Goal: Book appointment/travel/reservation

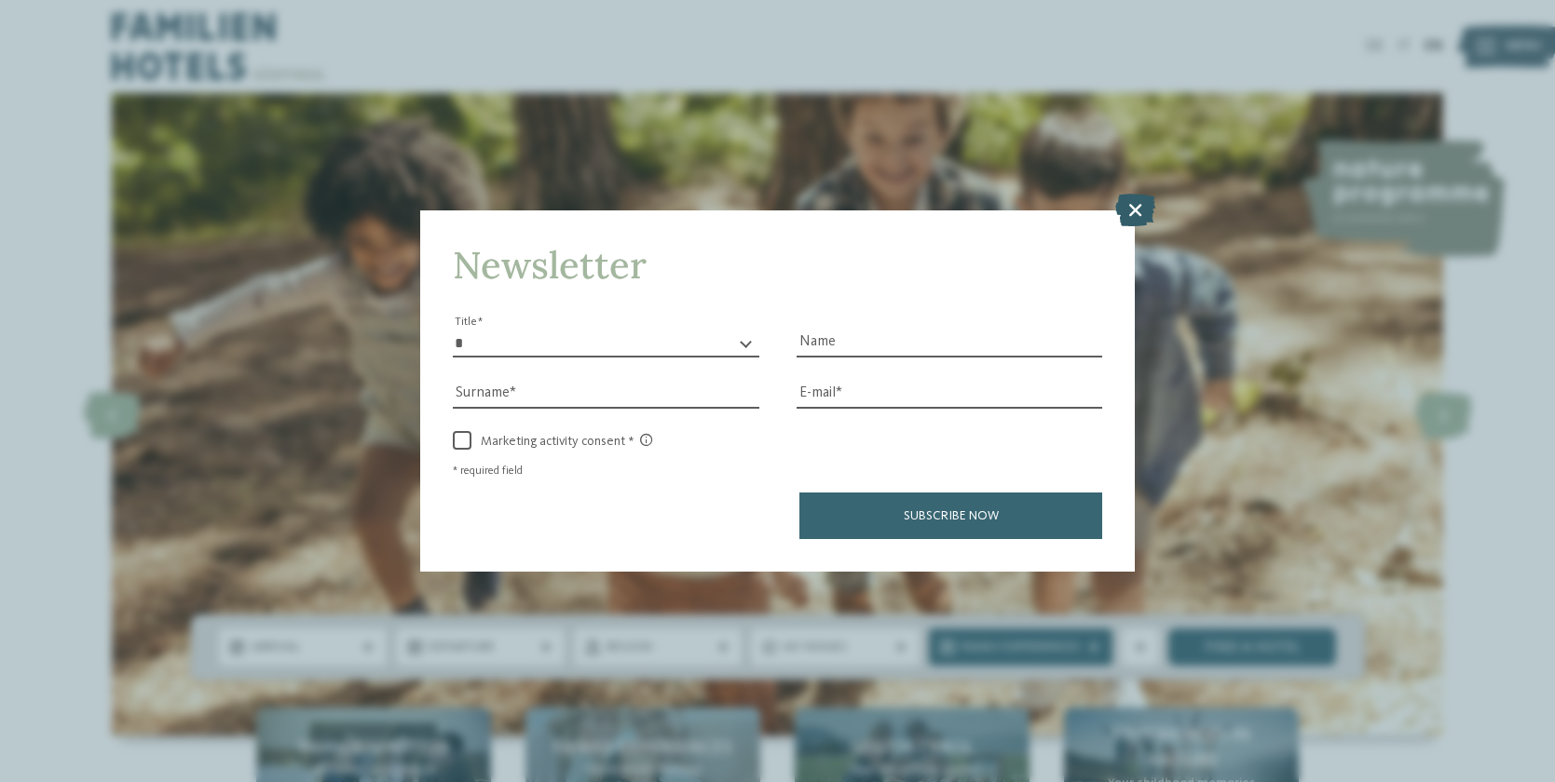
click at [1141, 210] on icon at bounding box center [1135, 209] width 40 height 33
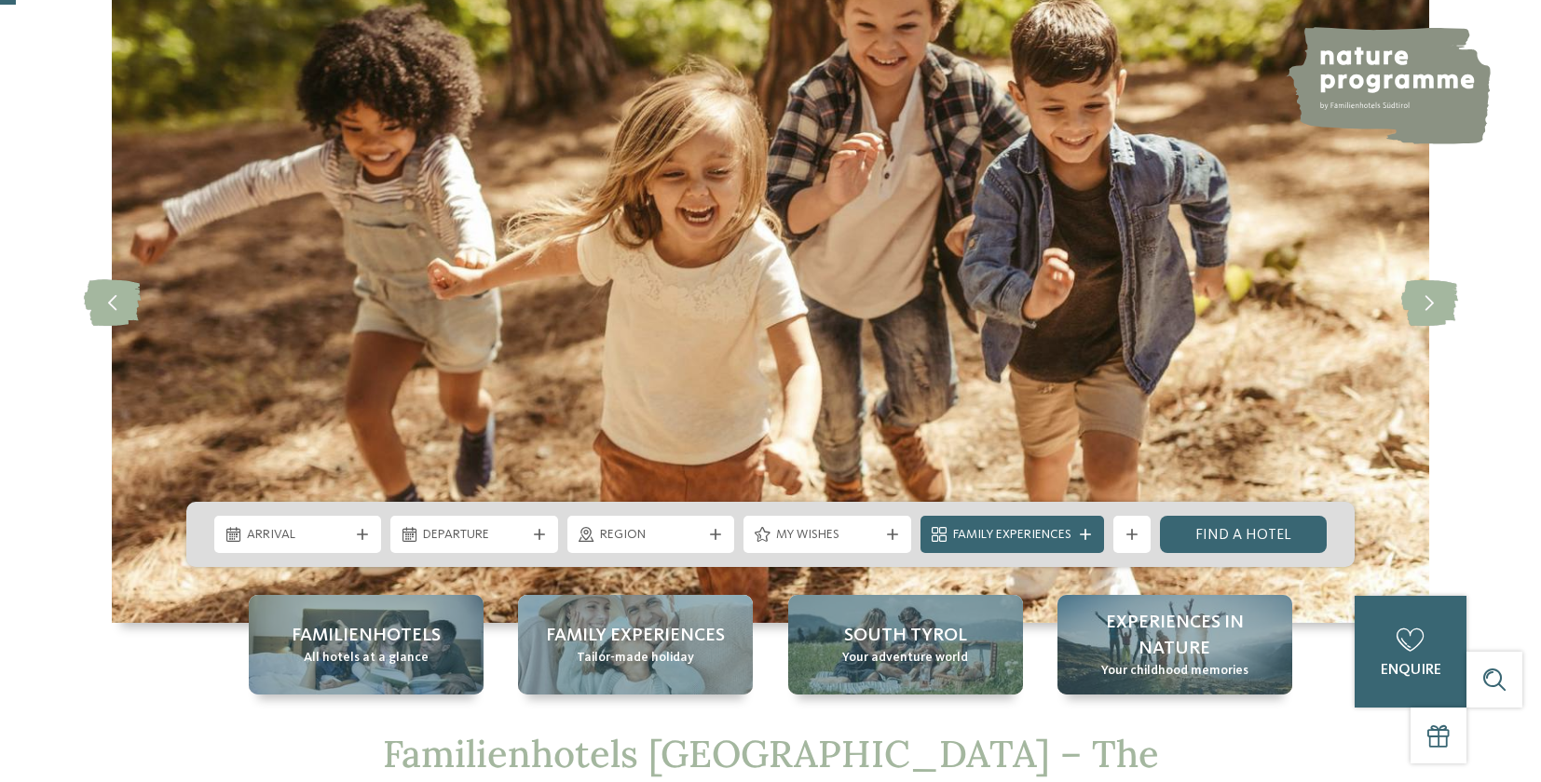
scroll to position [125, 0]
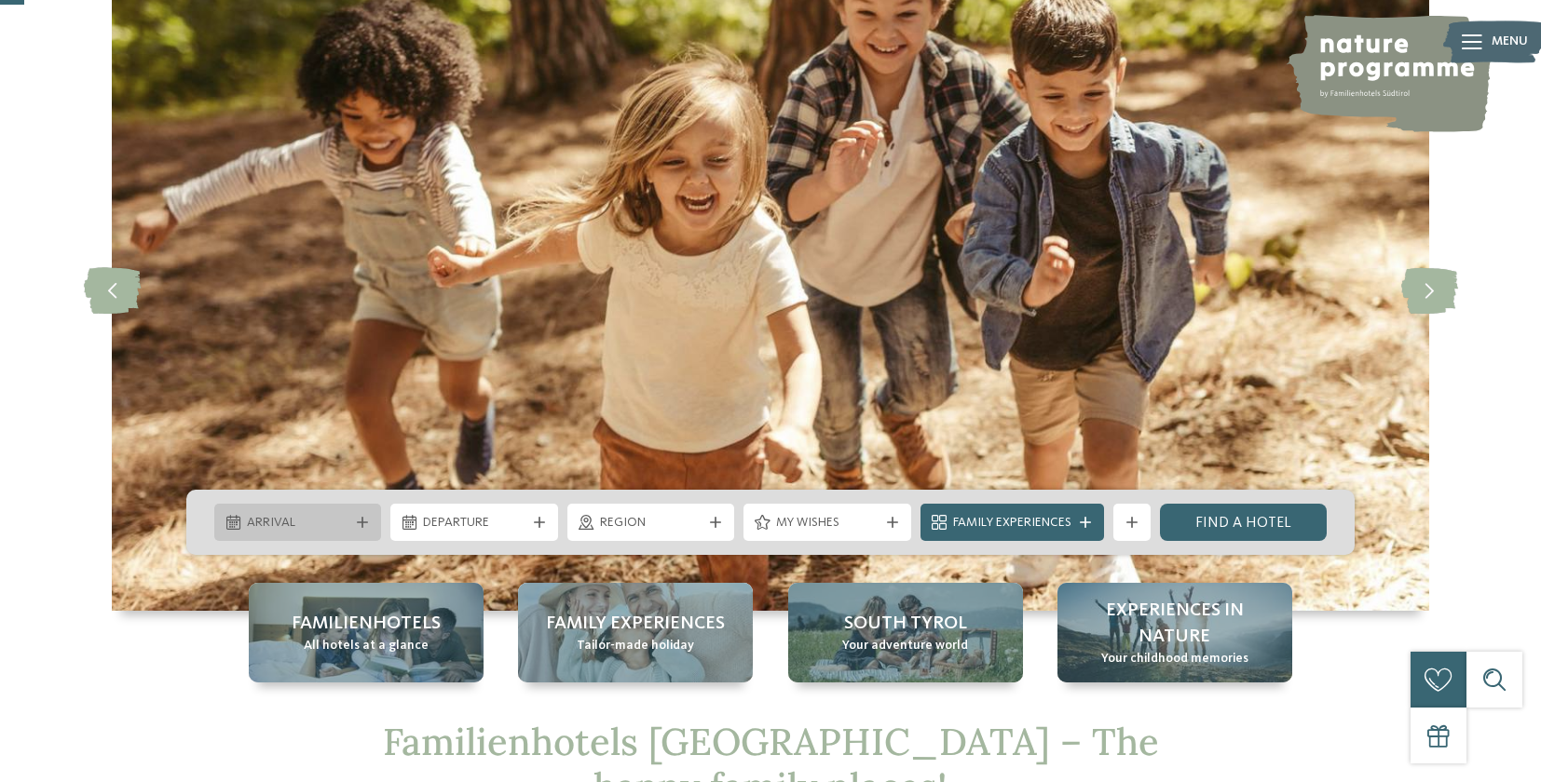
click at [337, 520] on span "Arrival" at bounding box center [298, 523] width 102 height 19
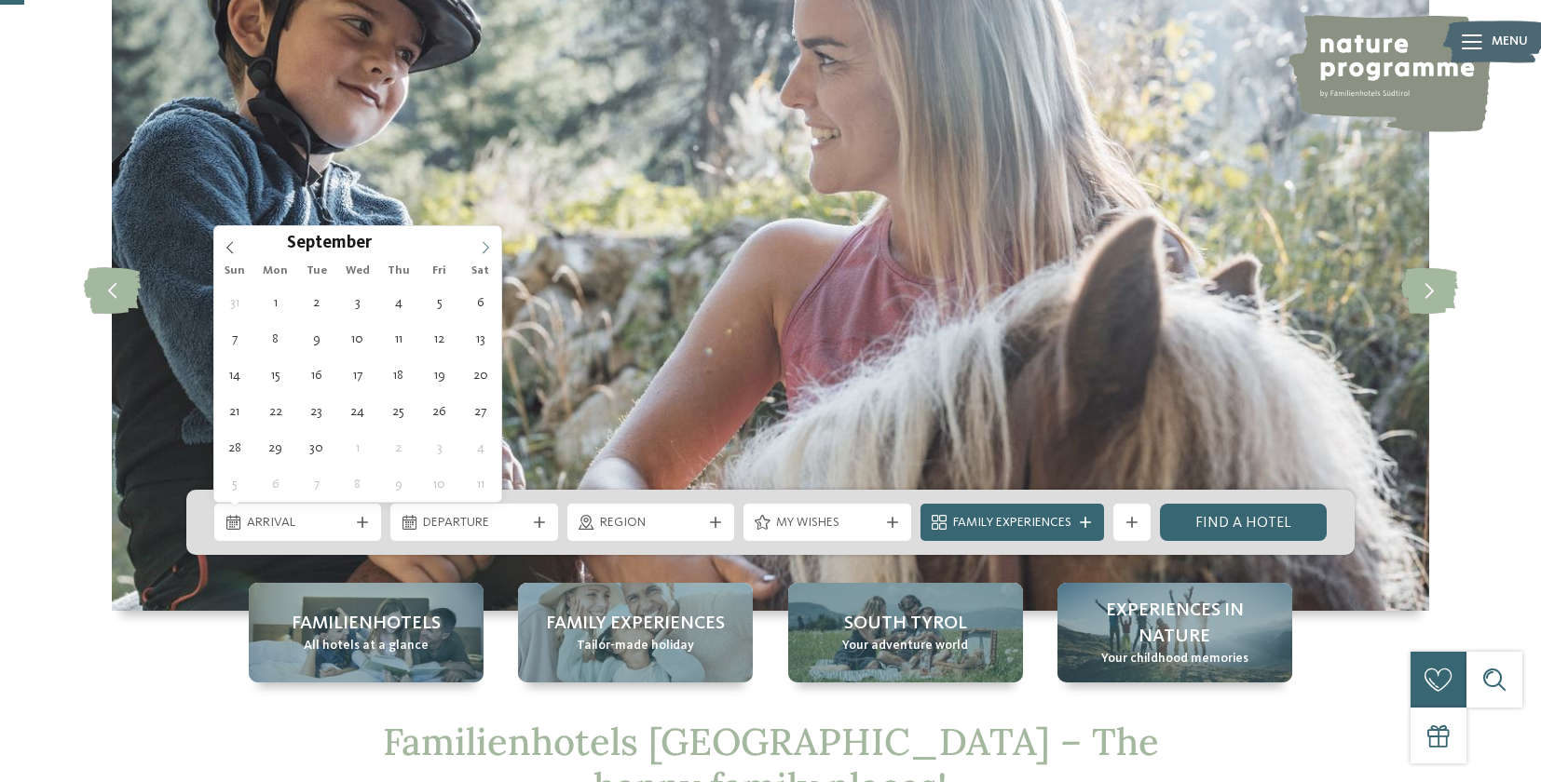
click at [480, 245] on icon at bounding box center [485, 247] width 13 height 13
type input "****"
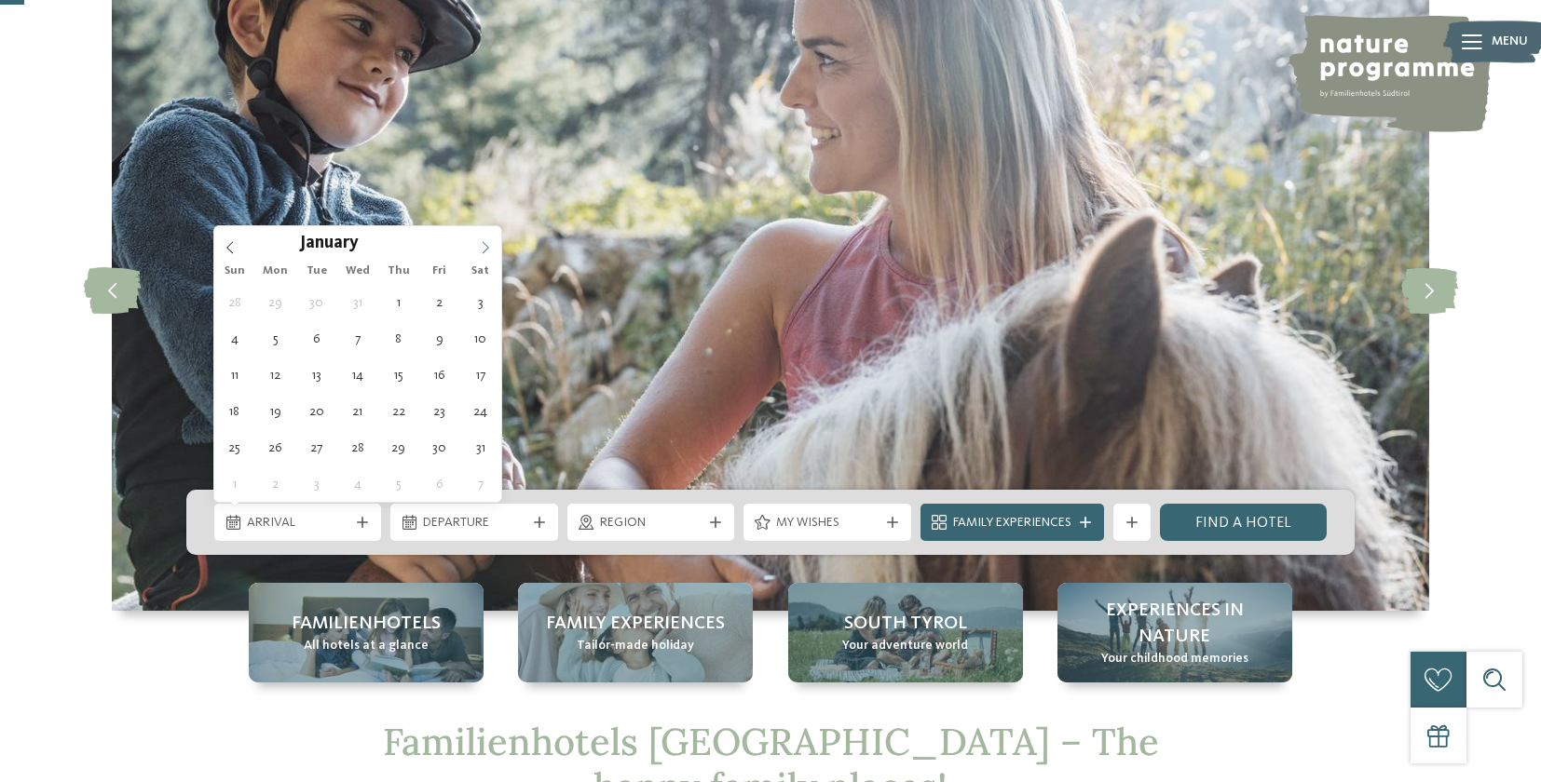
click at [480, 245] on icon at bounding box center [485, 247] width 13 height 13
type div "[DATE]"
type input "****"
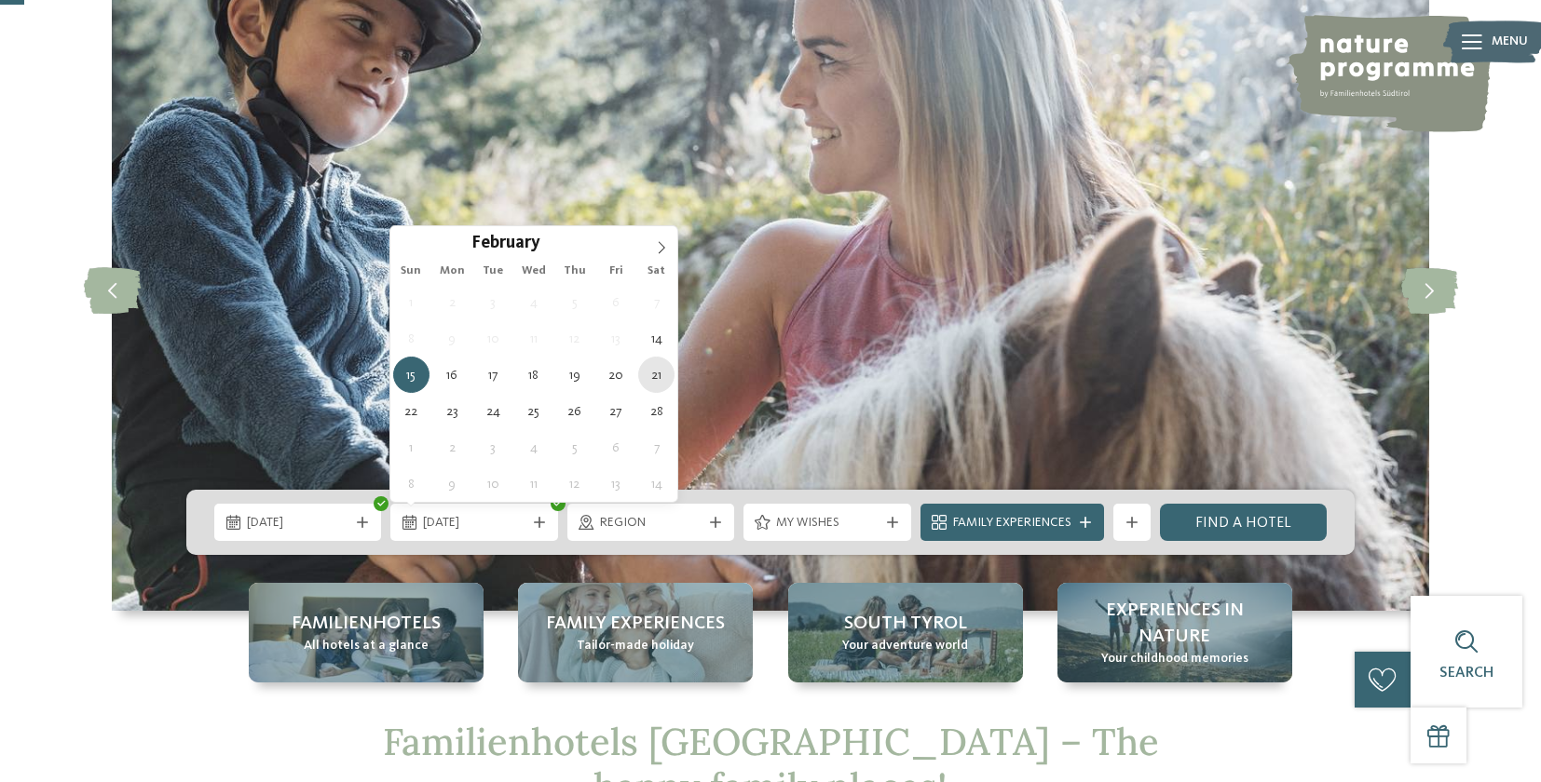
type div "[DATE]"
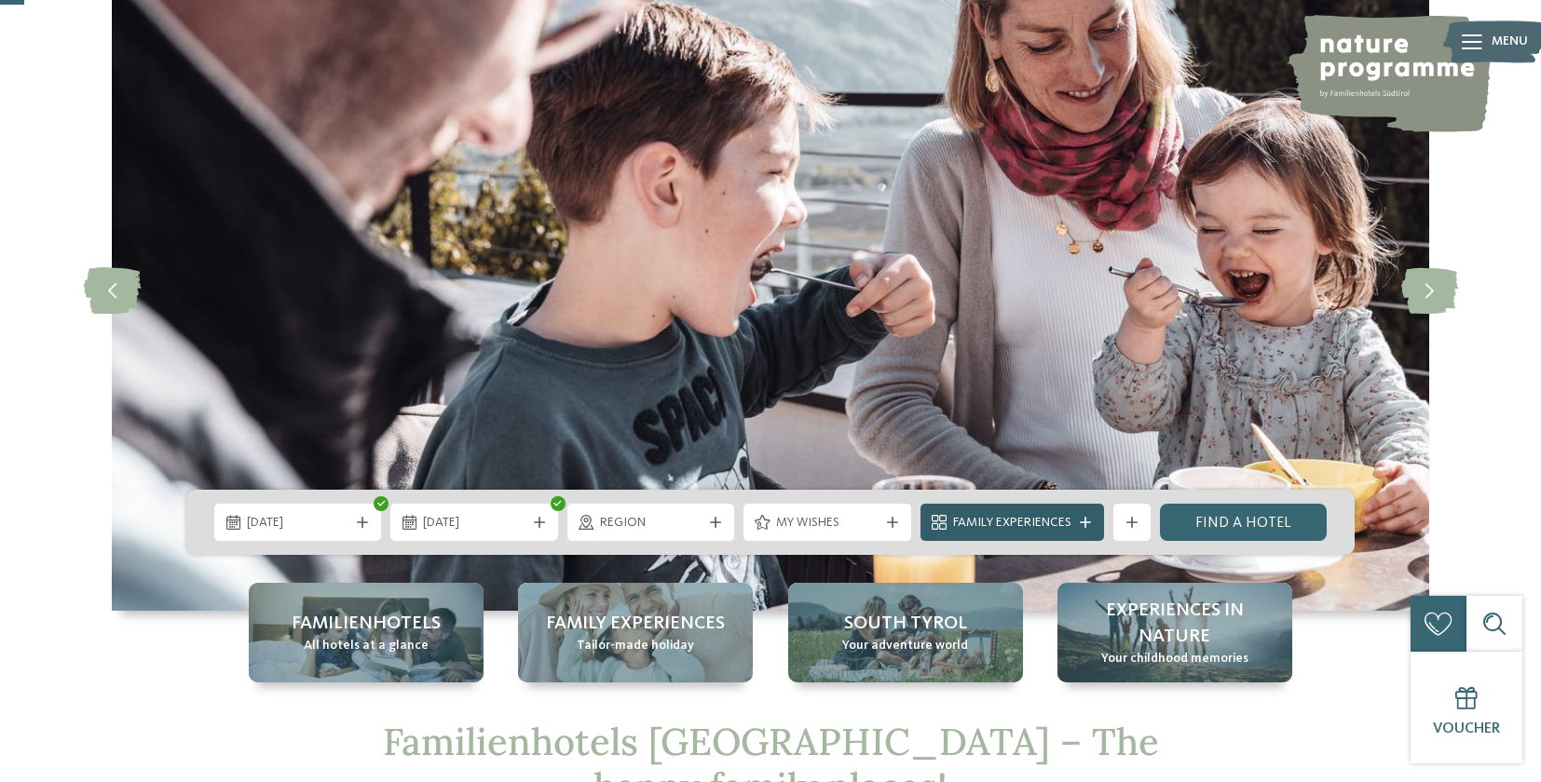
click at [1089, 517] on icon at bounding box center [1085, 522] width 11 height 11
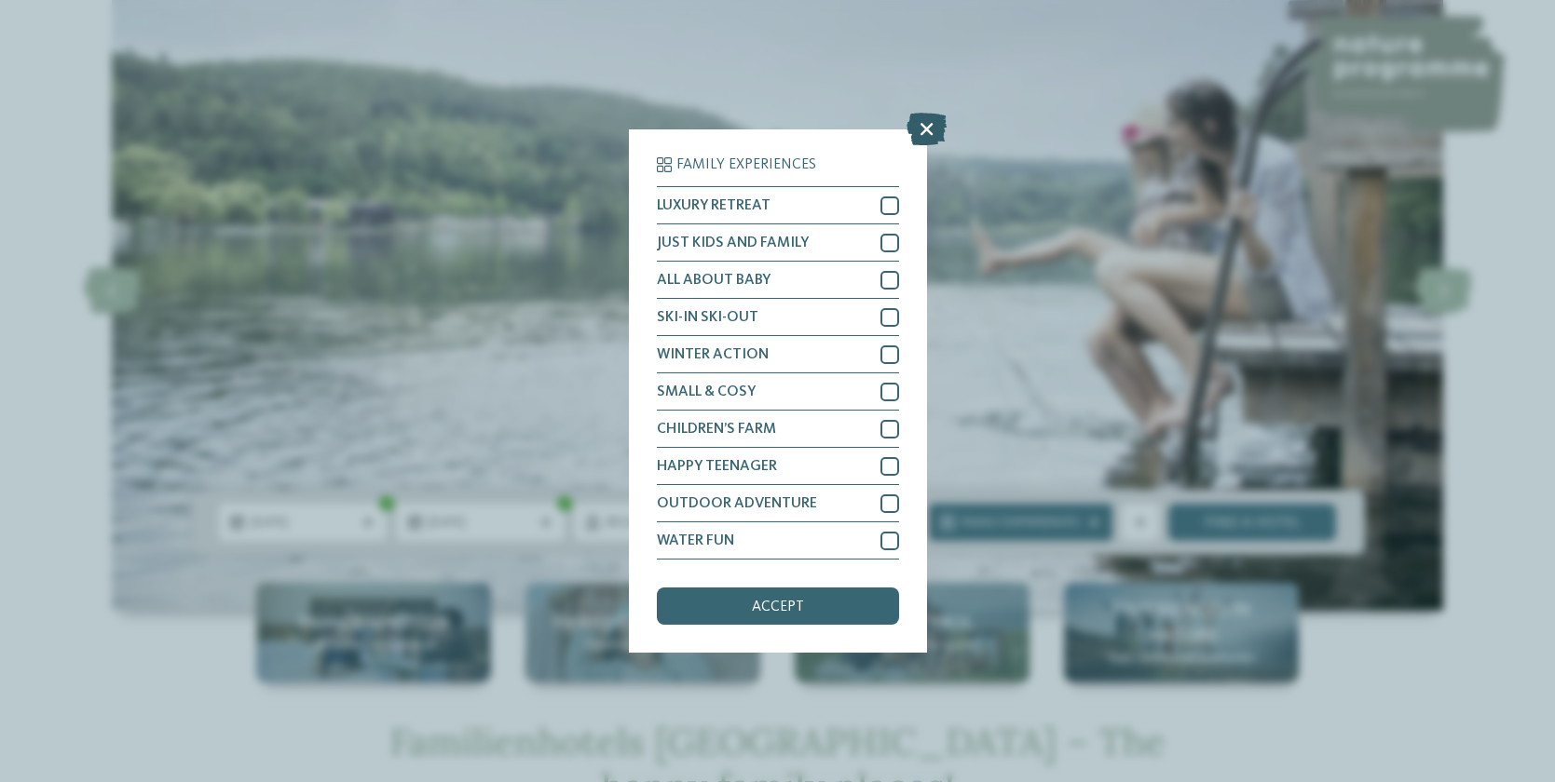
click at [919, 124] on icon at bounding box center [926, 129] width 40 height 33
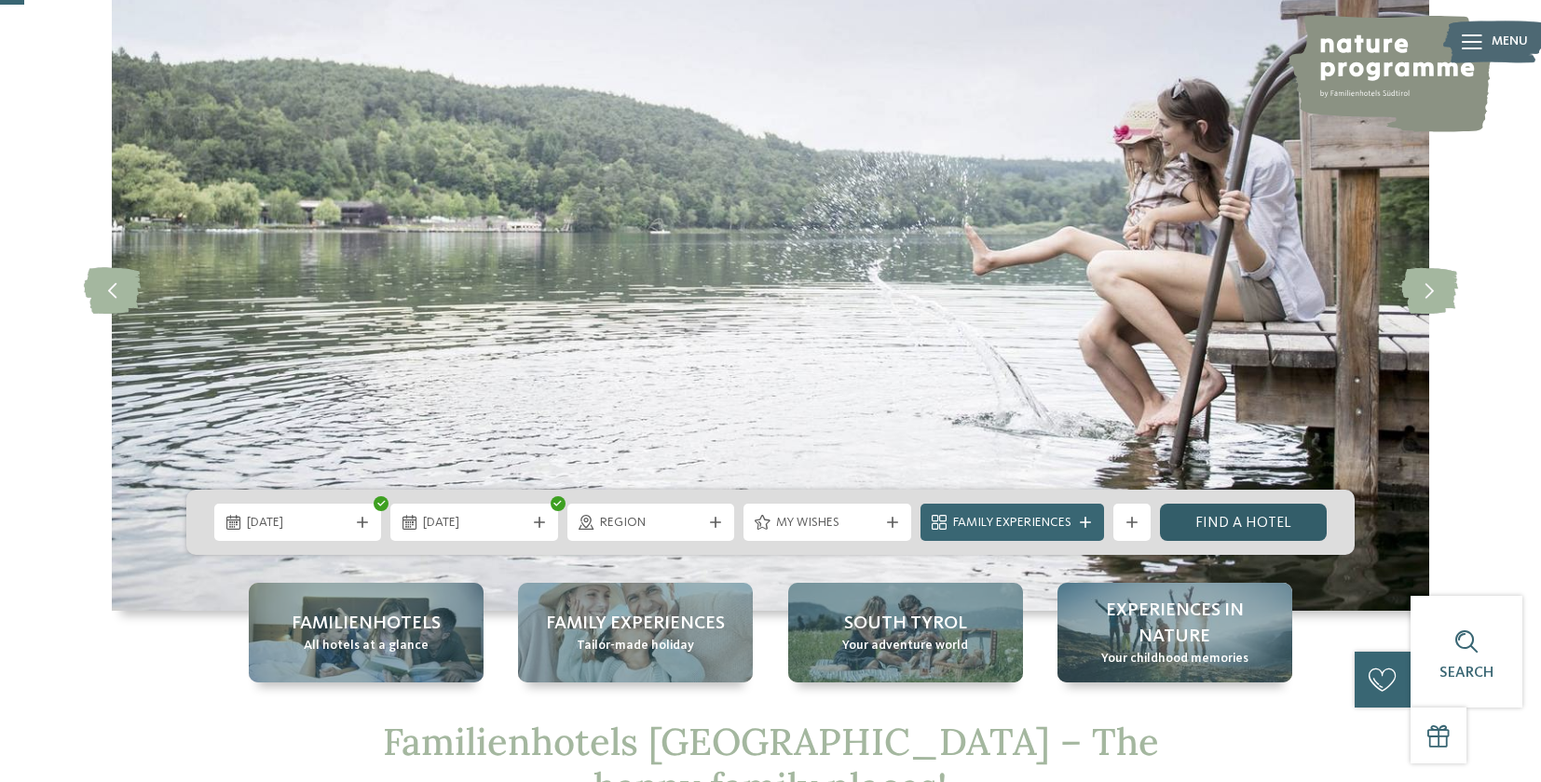
click at [1264, 517] on link "Find a hotel" at bounding box center [1243, 522] width 167 height 37
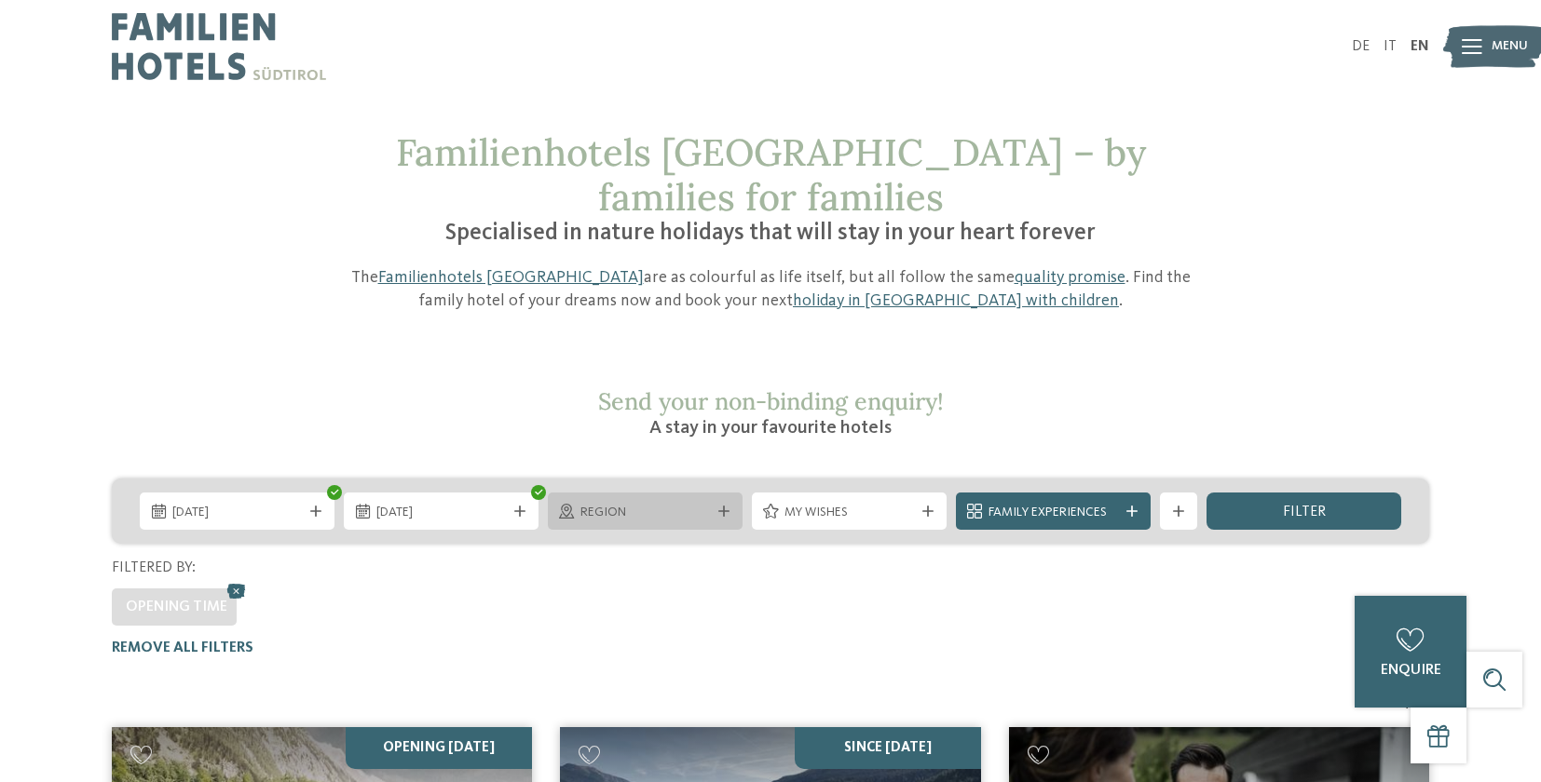
click at [666, 504] on span "Region" at bounding box center [644, 513] width 129 height 19
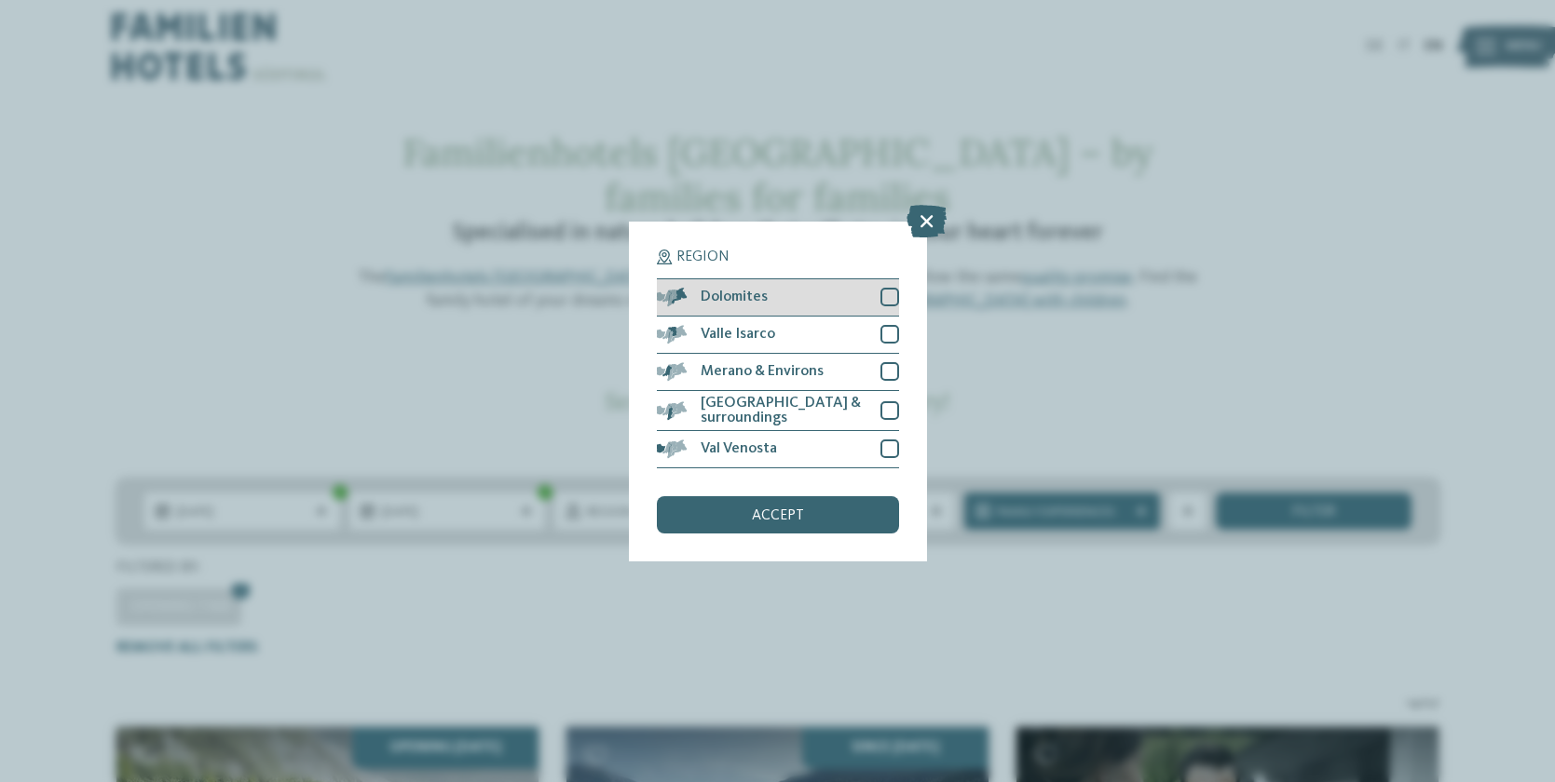
click at [895, 296] on div at bounding box center [889, 297] width 19 height 19
click at [768, 519] on span "accept" at bounding box center [778, 516] width 52 height 15
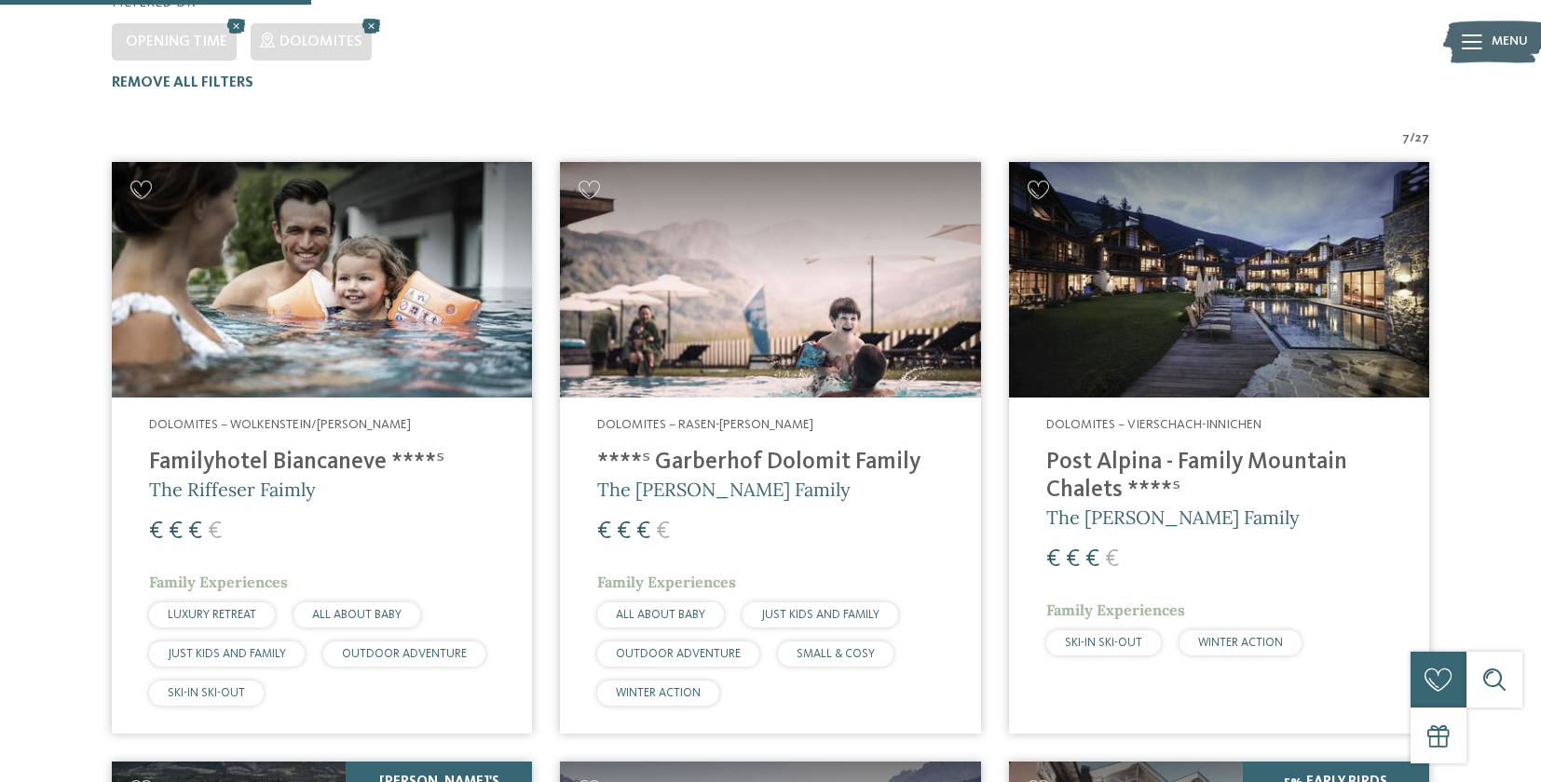
scroll to position [566, 0]
